Goal: Information Seeking & Learning: Learn about a topic

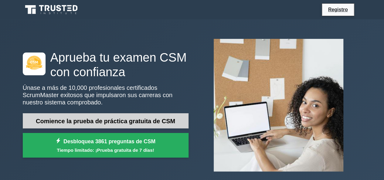
click at [160, 116] on link "Comience la prueba de práctica gratuita de CSM" at bounding box center [106, 120] width 166 height 15
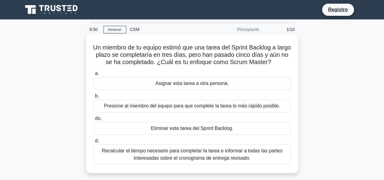
click at [163, 87] on font "Asignar esta tarea a otra persona." at bounding box center [191, 83] width 73 height 7
click at [94, 76] on input "a. Asignar esta tarea a otra persona." at bounding box center [94, 74] width 0 height 4
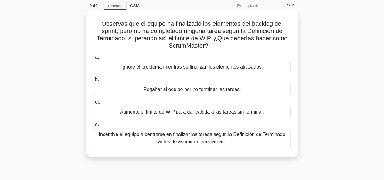
scroll to position [24, 0]
click at [175, 139] on font "Incentive al equipo a centrarse en finalizar las tareas según la Definición de …" at bounding box center [192, 137] width 186 height 12
click at [94, 126] on input "d. Incentive al equipo a centrarse en finalizar las tareas según la Definición …" at bounding box center [94, 124] width 0 height 4
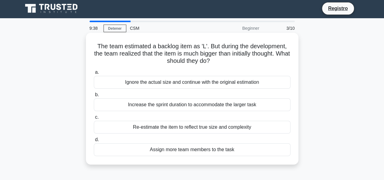
scroll to position [0, 0]
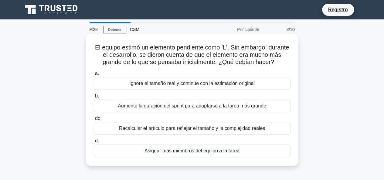
click at [177, 148] on font "Asignar más miembros del equipo a la tarea" at bounding box center [191, 150] width 95 height 5
click at [94, 143] on input "d. Asignar más miembros del equipo a la tarea" at bounding box center [94, 141] width 0 height 4
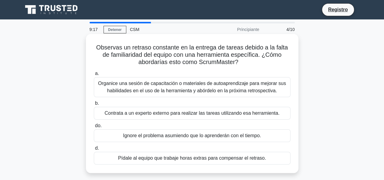
click at [184, 93] on font "Organice una sesión de capacitación o materiales de autoaprendizaje para mejora…" at bounding box center [192, 87] width 188 height 12
click at [94, 76] on input "a. Organice una sesión de capacitación o materiales de autoaprendizaje para mej…" at bounding box center [94, 74] width 0 height 4
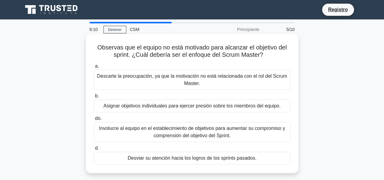
click at [186, 131] on font "Involucre al equipo en el establecimiento de objetivos para aumentar su comprom…" at bounding box center [192, 132] width 186 height 12
click at [94, 121] on input "do. Involucre al equipo en el establecimiento de objetivos para aumentar su com…" at bounding box center [94, 119] width 0 height 4
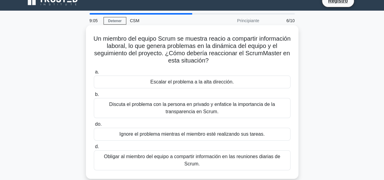
scroll to position [9, 0]
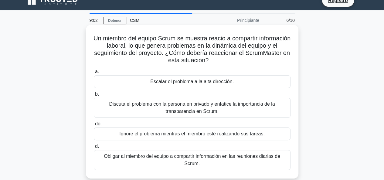
click at [206, 106] on font "Discuta el problema con la persona en privado y enfatice la importancia de la t…" at bounding box center [192, 107] width 166 height 12
click at [94, 96] on input "b. Discuta el problema con la persona en privado y enfatice la importancia de l…" at bounding box center [94, 94] width 0 height 4
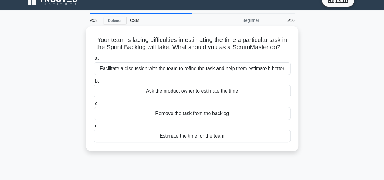
scroll to position [0, 0]
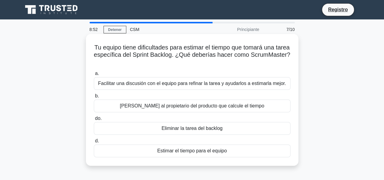
click at [189, 81] on font "Facilitar una discusión con el equipo para refinar la tarea y ayudarlos a estim…" at bounding box center [192, 83] width 188 height 5
click at [94, 76] on input "a. Facilitar una discusión con el equipo para refinar la tarea y ayudarlos a es…" at bounding box center [94, 74] width 0 height 4
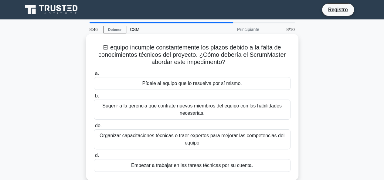
click at [174, 144] on font "Organizar capacitaciones técnicas o traer expertos para mejorar las competencia…" at bounding box center [192, 139] width 191 height 15
click at [94, 128] on input "do. Organizar capacitaciones técnicas o traer expertos para mejorar las compete…" at bounding box center [94, 126] width 0 height 4
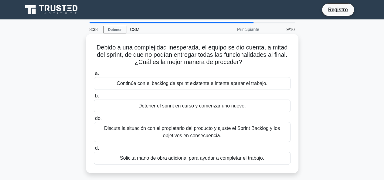
click at [223, 133] on font "Discuta la situación con el propietario del producto y ajuste el Sprint Backlog…" at bounding box center [192, 132] width 191 height 15
click at [94, 121] on input "do. Discuta la situación con el propietario del producto y ajuste el Sprint Bac…" at bounding box center [94, 119] width 0 height 4
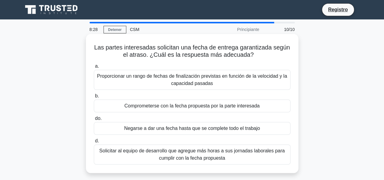
click at [209, 80] on font "Proporcionar un rango de fechas de finalización previstas en función de la velo…" at bounding box center [192, 79] width 190 height 12
click at [94, 68] on input "a. Proporcionar un rango de fechas de finalización previstas en función de la v…" at bounding box center [94, 66] width 0 height 4
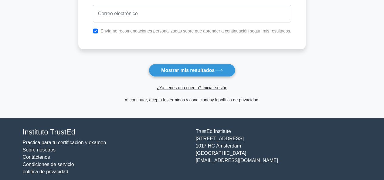
scroll to position [120, 0]
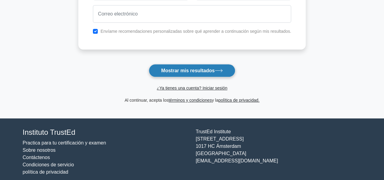
click at [199, 69] on font "Mostrar mis resultados" at bounding box center [187, 70] width 53 height 5
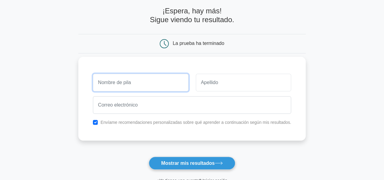
scroll to position [21, 0]
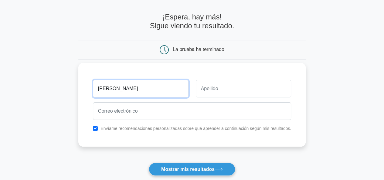
type input "[PERSON_NAME]"
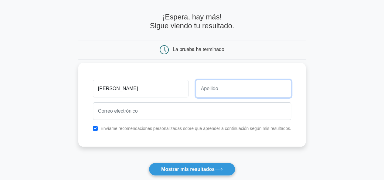
click at [240, 86] on input "text" at bounding box center [244, 89] width 96 height 18
type input "lije"
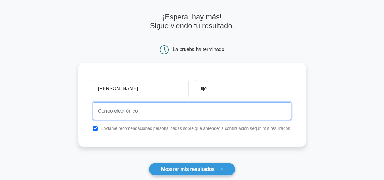
click at [178, 108] on input "email" at bounding box center [192, 111] width 199 height 18
type input "juan35@gmail.com"
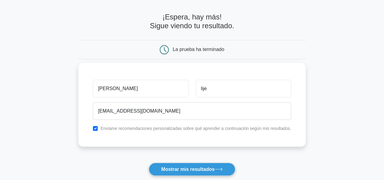
click at [98, 131] on div "Envíame recomendaciones personalizadas sobre qué aprender a continuación según …" at bounding box center [192, 128] width 206 height 7
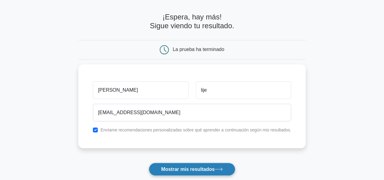
click at [175, 167] on font "Mostrar mis resultados" at bounding box center [187, 169] width 53 height 5
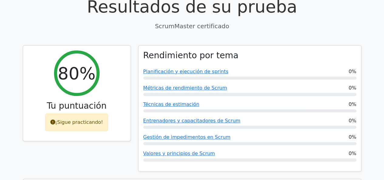
scroll to position [170, 0]
